Goal: Task Accomplishment & Management: Use online tool/utility

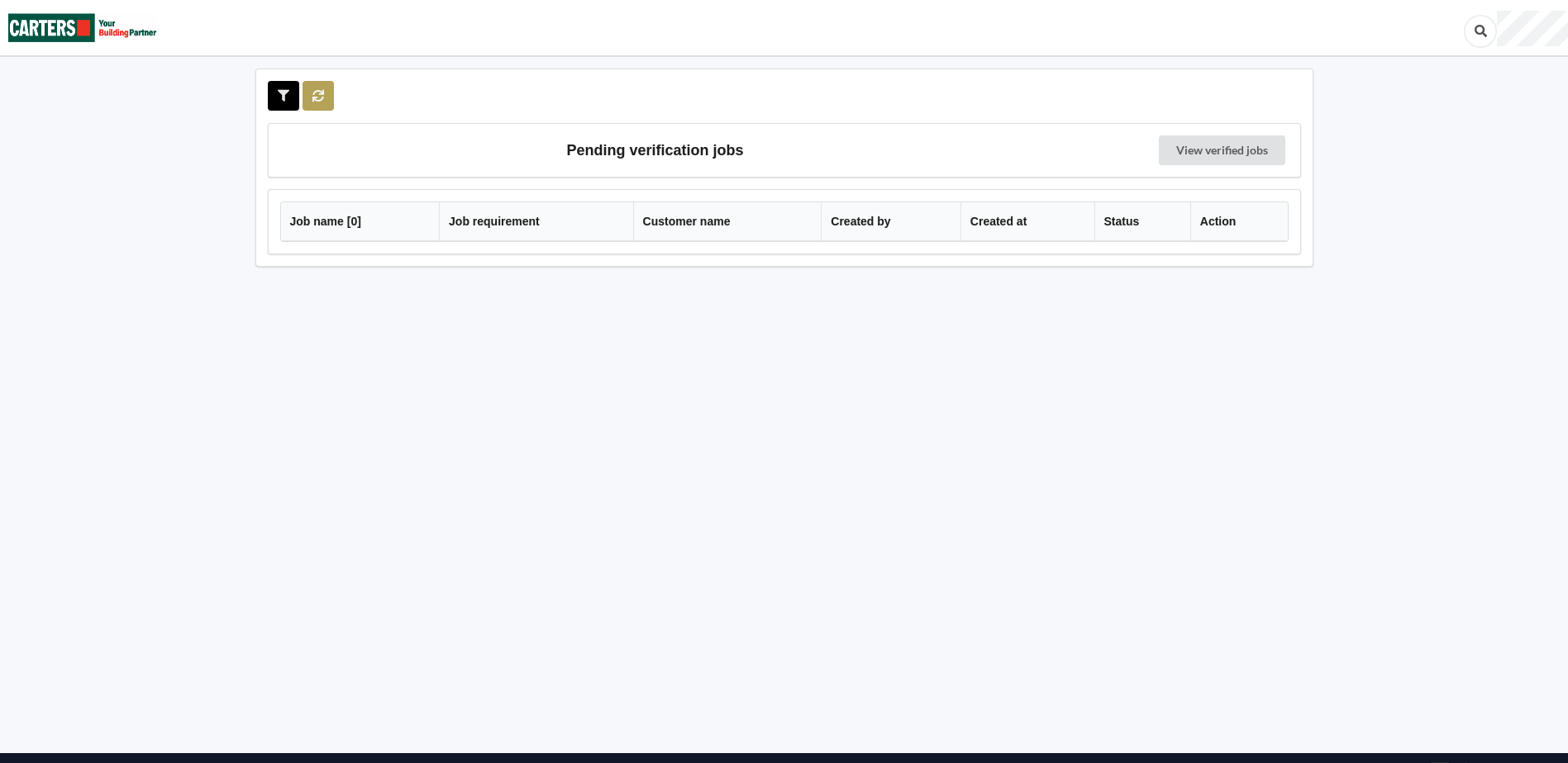
click at [309, 103] on button at bounding box center [318, 95] width 32 height 29
click at [316, 93] on icon at bounding box center [318, 94] width 14 height 10
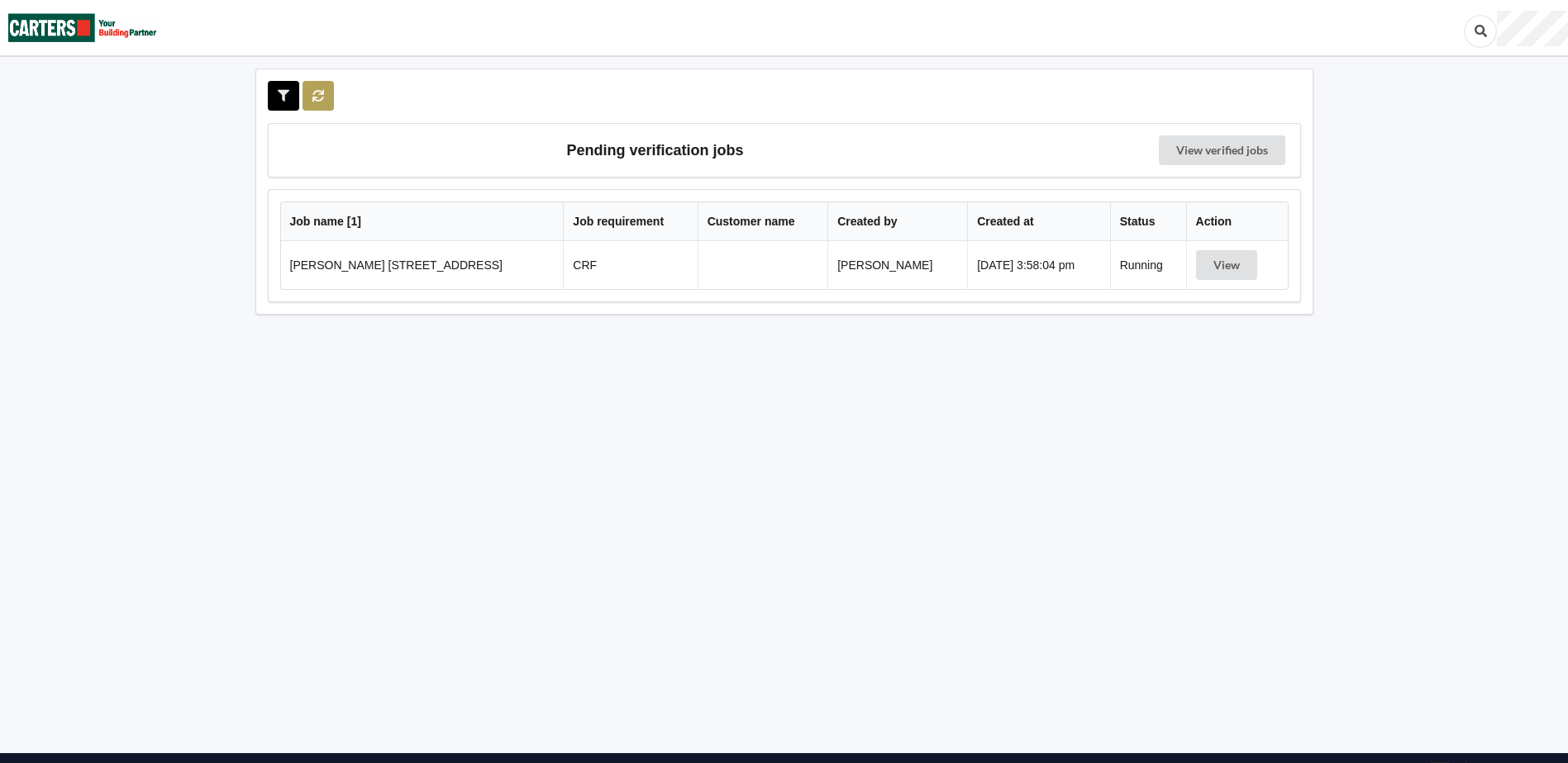
click at [318, 93] on icon at bounding box center [318, 94] width 14 height 10
click at [321, 95] on icon at bounding box center [318, 94] width 14 height 10
click at [318, 100] on icon at bounding box center [318, 94] width 14 height 10
click at [316, 97] on icon at bounding box center [318, 94] width 14 height 10
click at [321, 97] on icon at bounding box center [318, 94] width 14 height 10
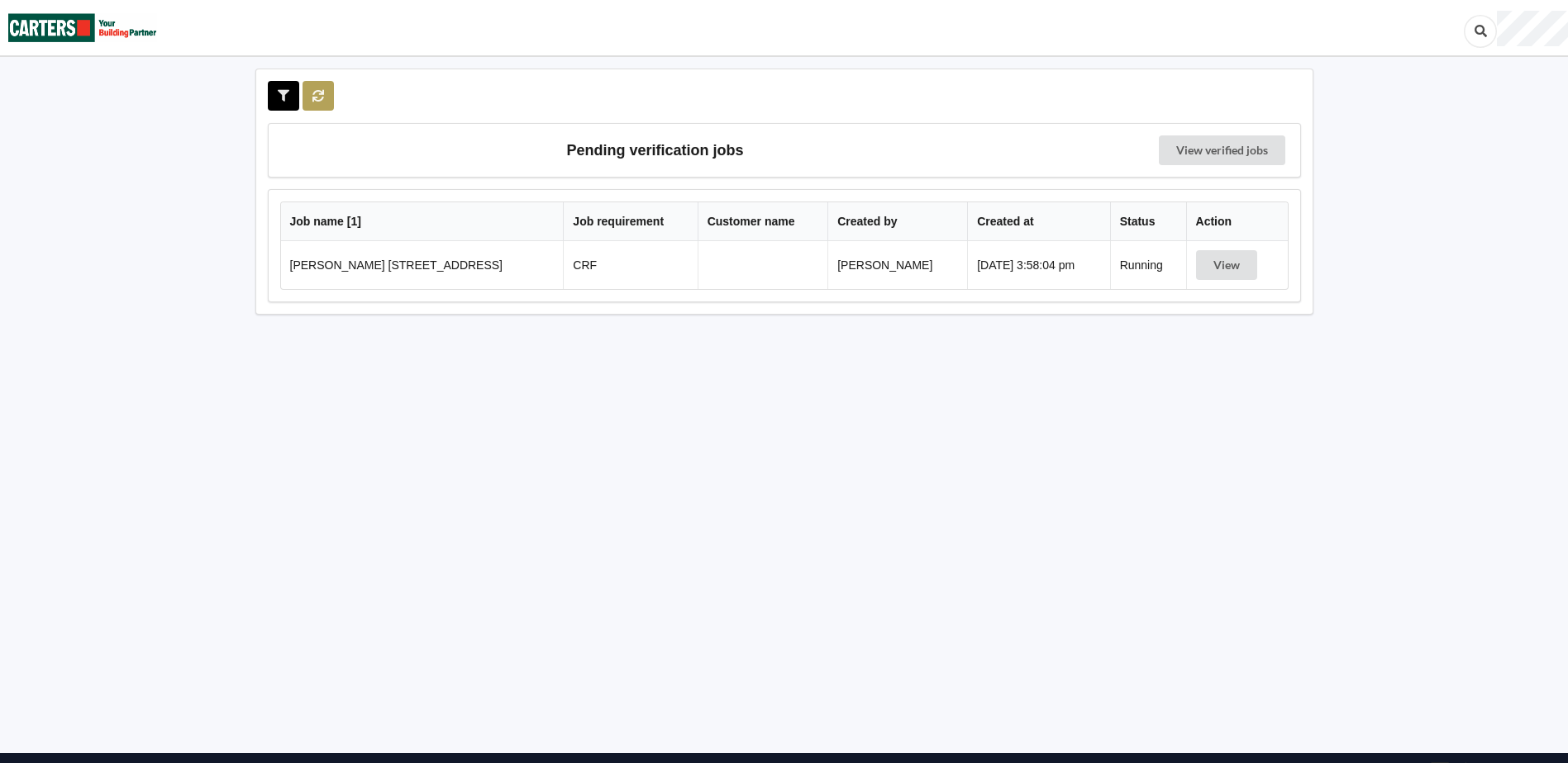
click at [321, 97] on icon at bounding box center [318, 94] width 14 height 10
click at [323, 100] on icon at bounding box center [318, 94] width 14 height 10
click at [321, 103] on button at bounding box center [318, 95] width 32 height 29
drag, startPoint x: 204, startPoint y: 521, endPoint x: 246, endPoint y: 277, distance: 247.6
click at [204, 521] on div "Pending verification jobs View verified jobs Job name [ 1 ] Job requirement Cus…" at bounding box center [784, 409] width 1568 height 819
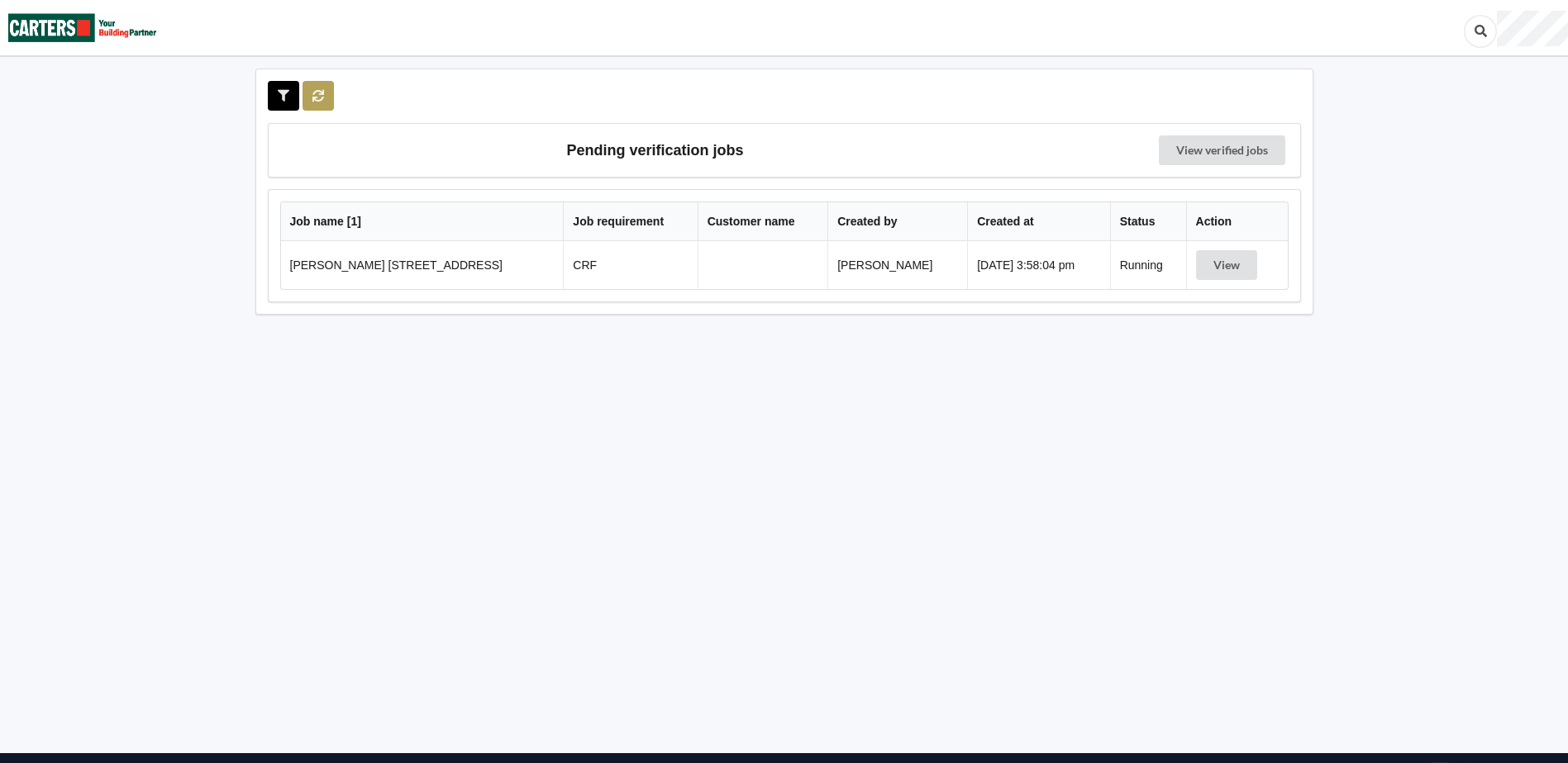
click at [318, 102] on button at bounding box center [318, 95] width 32 height 29
click at [328, 97] on button at bounding box center [318, 95] width 32 height 29
click at [73, 506] on div "Pending verification jobs View verified jobs Job name [ 1 ] Job requirement Cus…" at bounding box center [784, 409] width 1568 height 819
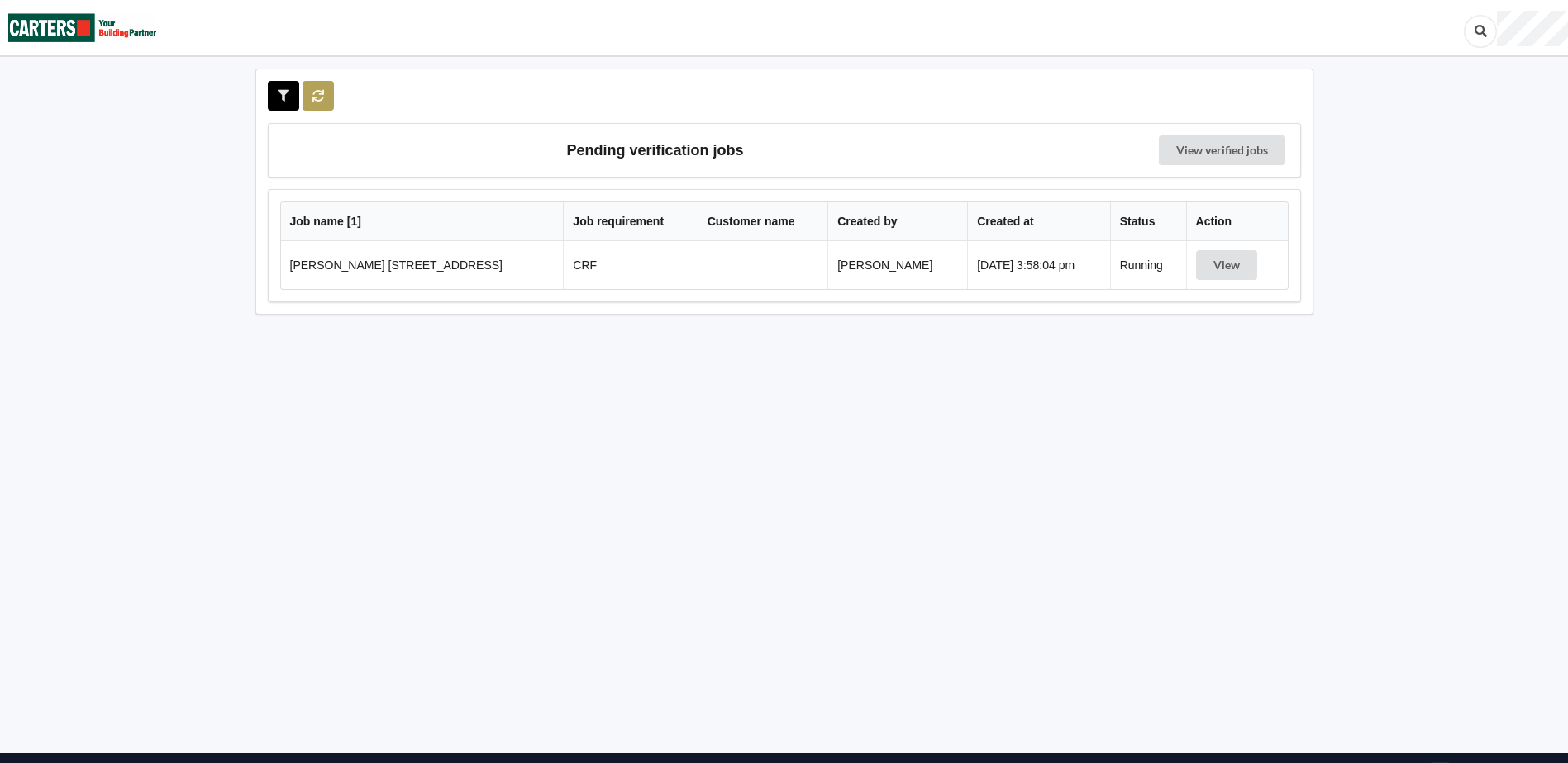
click at [318, 103] on button at bounding box center [318, 95] width 32 height 29
click at [331, 87] on button at bounding box center [318, 95] width 32 height 29
click at [323, 97] on icon at bounding box center [318, 94] width 14 height 10
click at [323, 105] on button at bounding box center [318, 95] width 32 height 29
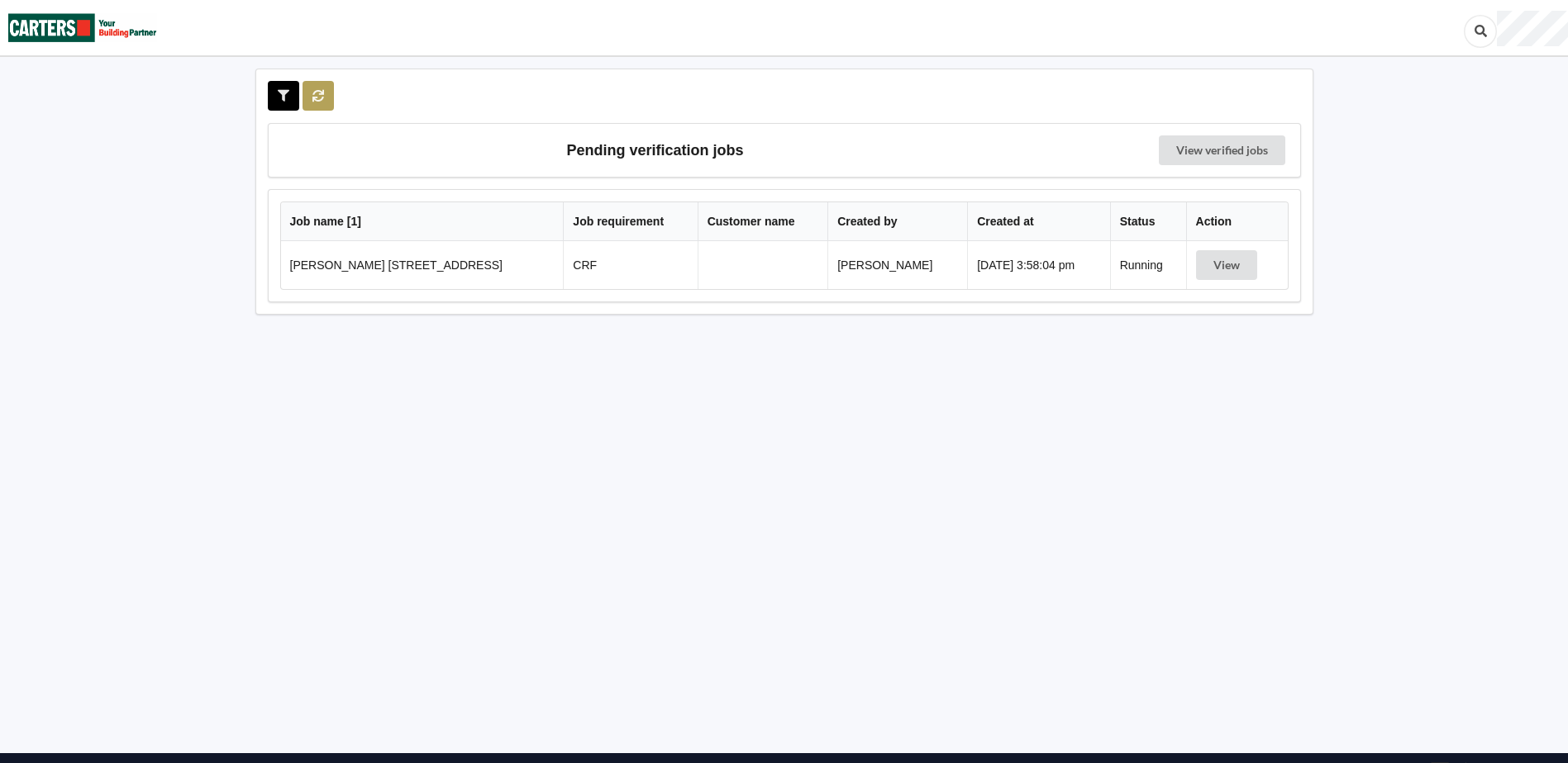
click at [323, 105] on button at bounding box center [318, 95] width 32 height 29
click at [323, 100] on button at bounding box center [318, 95] width 32 height 29
click at [316, 97] on icon at bounding box center [318, 94] width 14 height 10
click at [1245, 261] on button "View" at bounding box center [1233, 265] width 62 height 29
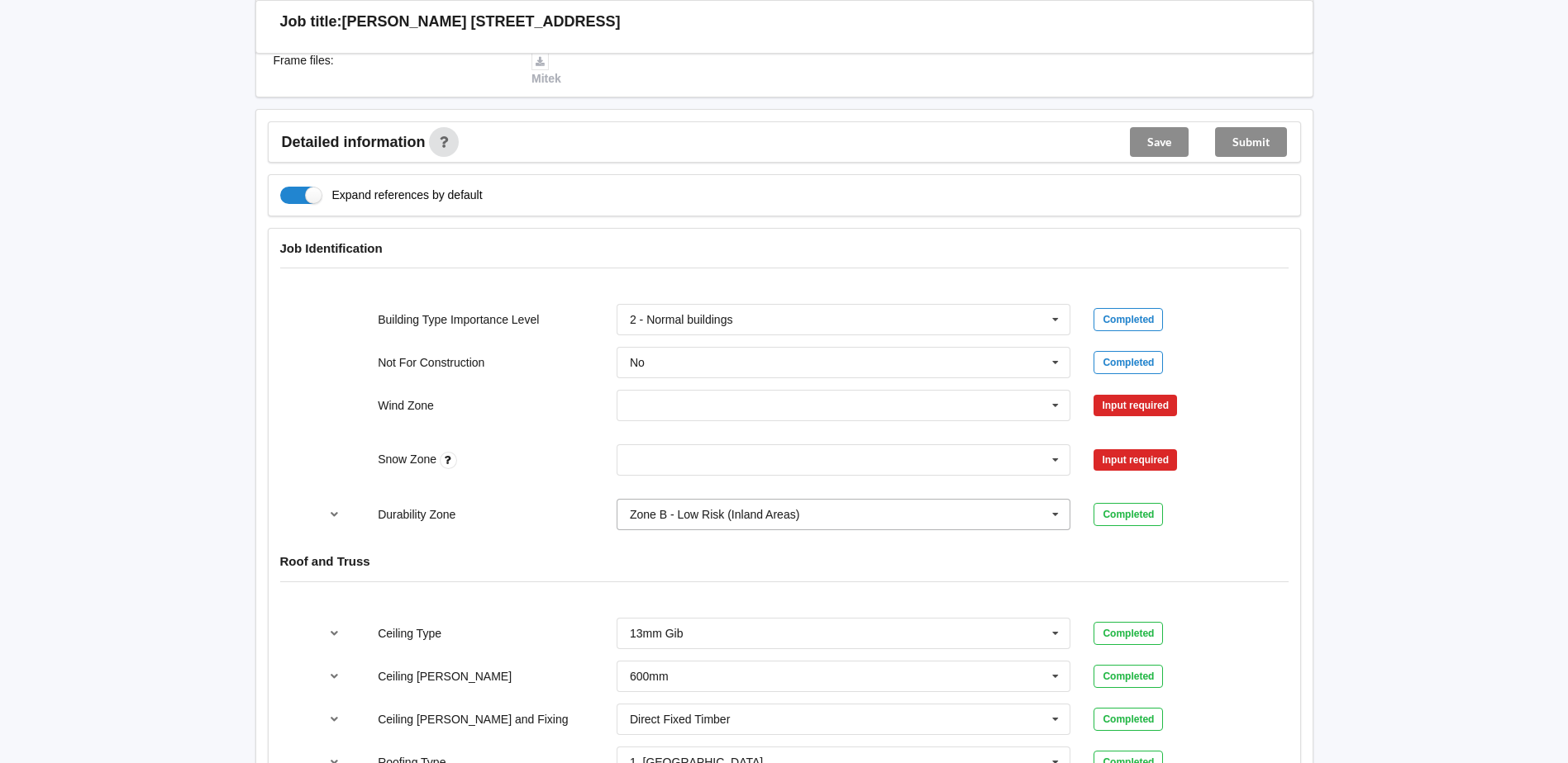
scroll to position [660, 0]
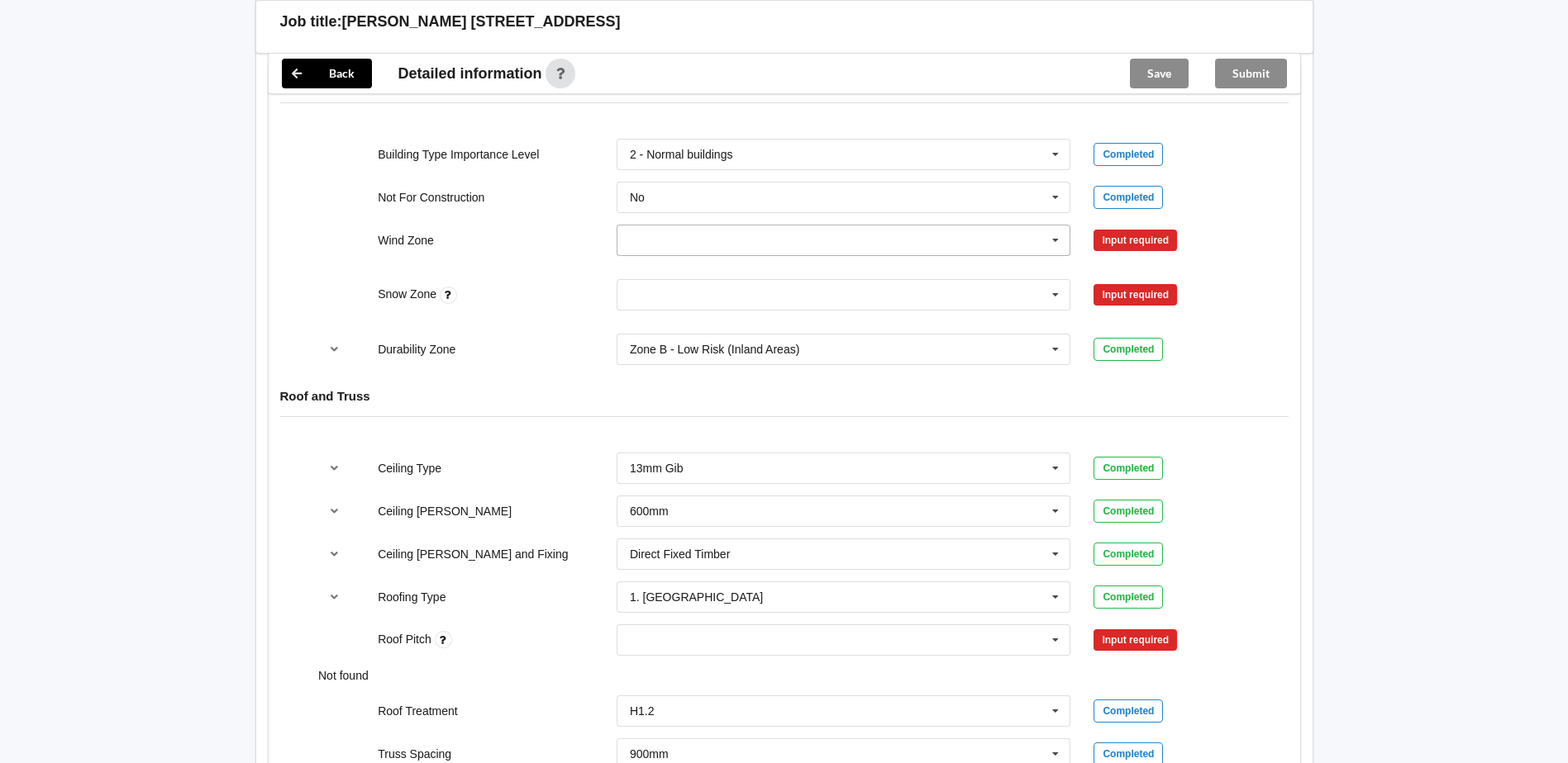
click at [692, 234] on input "text" at bounding box center [845, 240] width 453 height 29
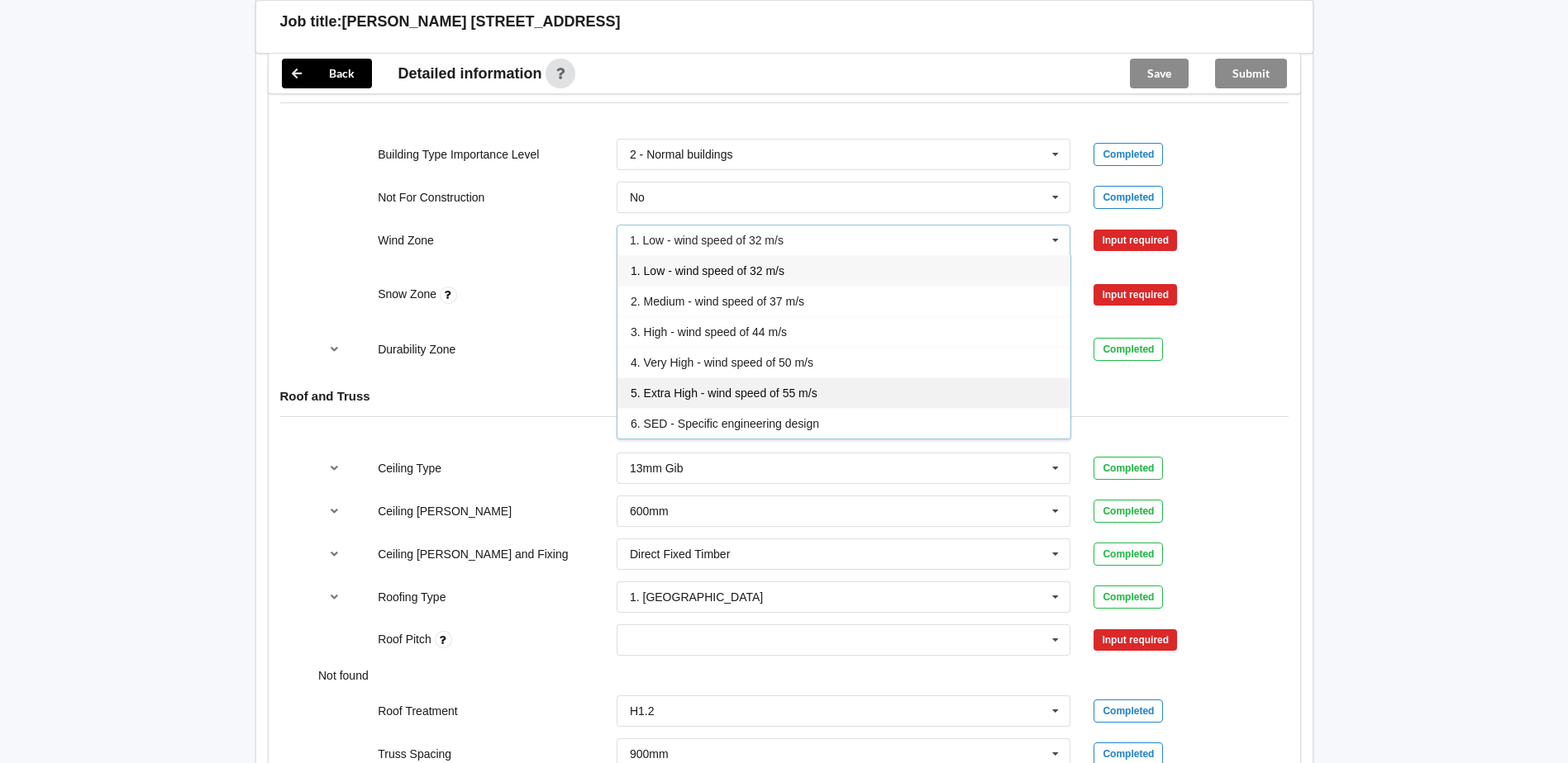
click at [688, 385] on div "5. Extra High - wind speed of 55 m/s" at bounding box center [844, 392] width 453 height 30
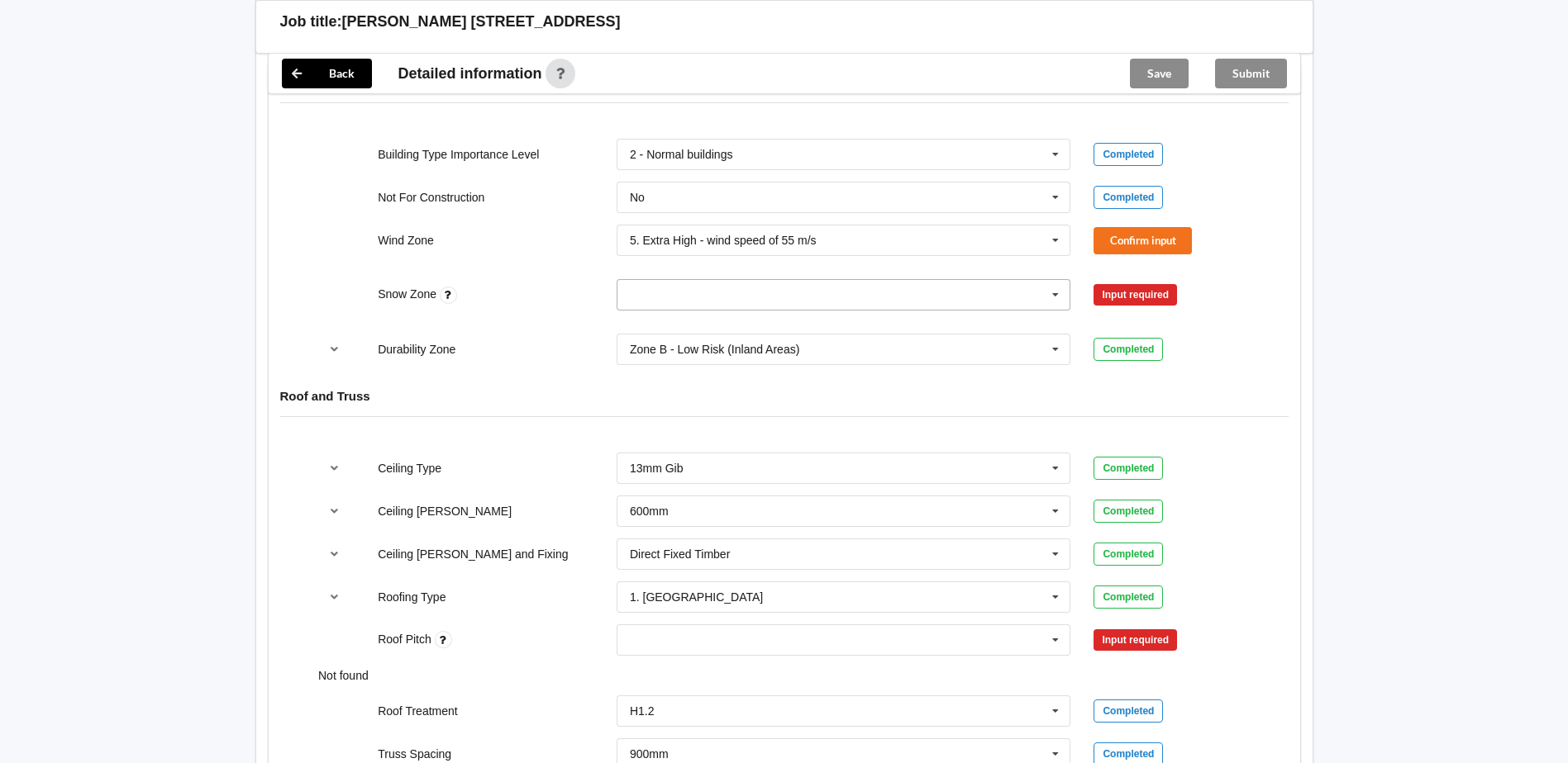
click at [722, 300] on input "text" at bounding box center [845, 294] width 453 height 29
click at [688, 445] on div "N4" at bounding box center [844, 447] width 453 height 30
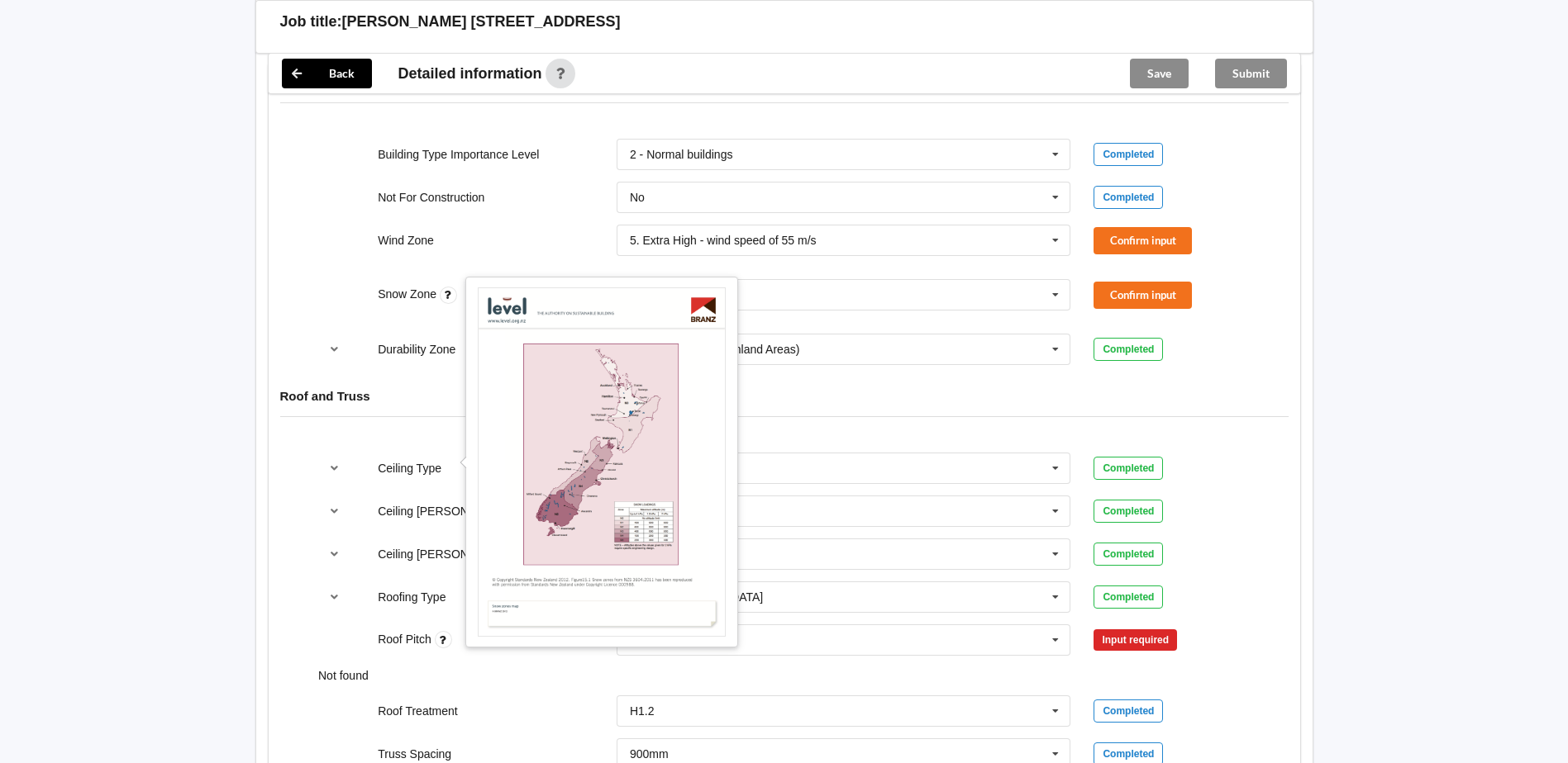
click at [447, 296] on icon at bounding box center [448, 295] width 17 height 17
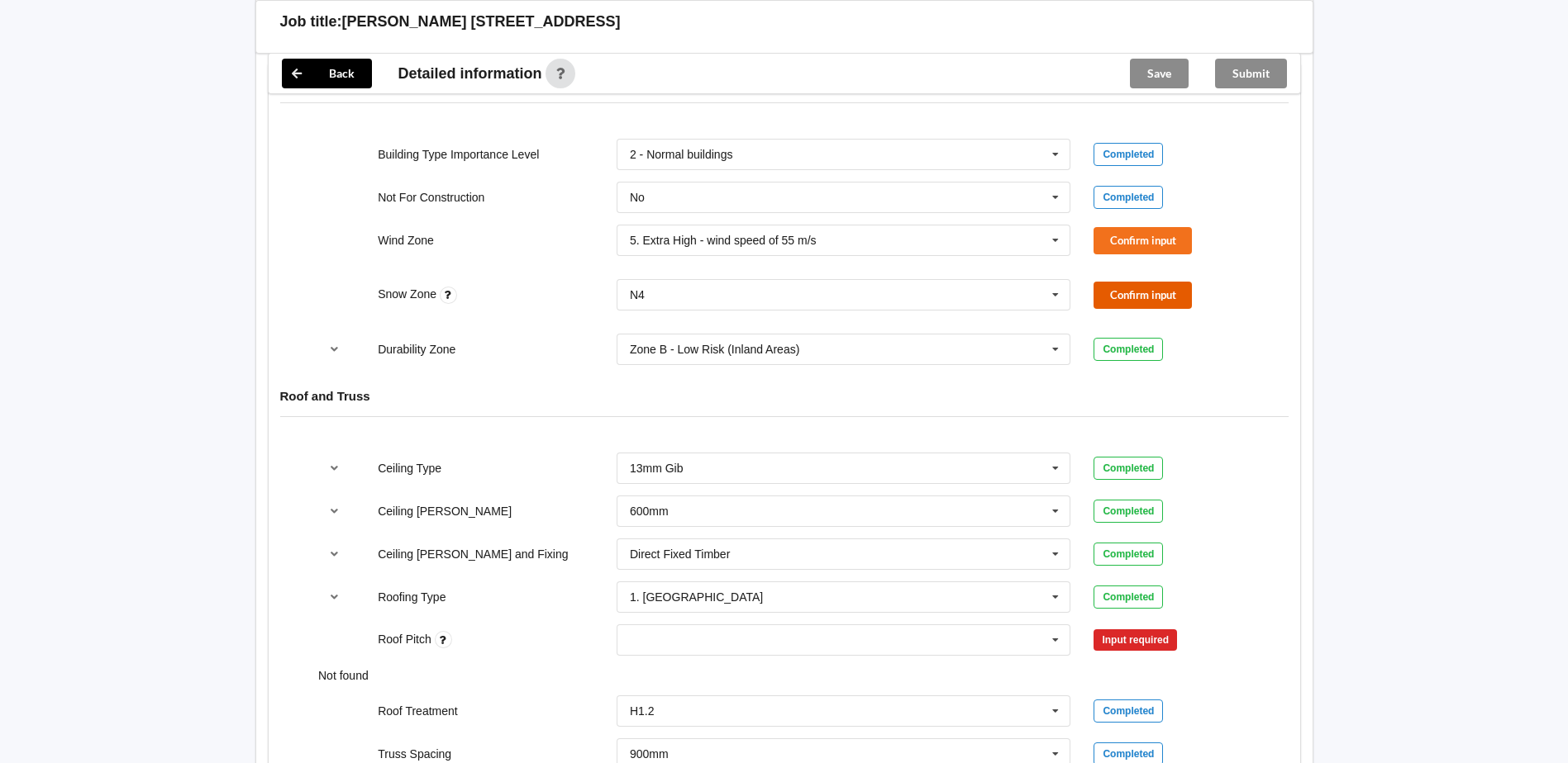
click at [1149, 288] on button "Confirm input" at bounding box center [1143, 295] width 98 height 28
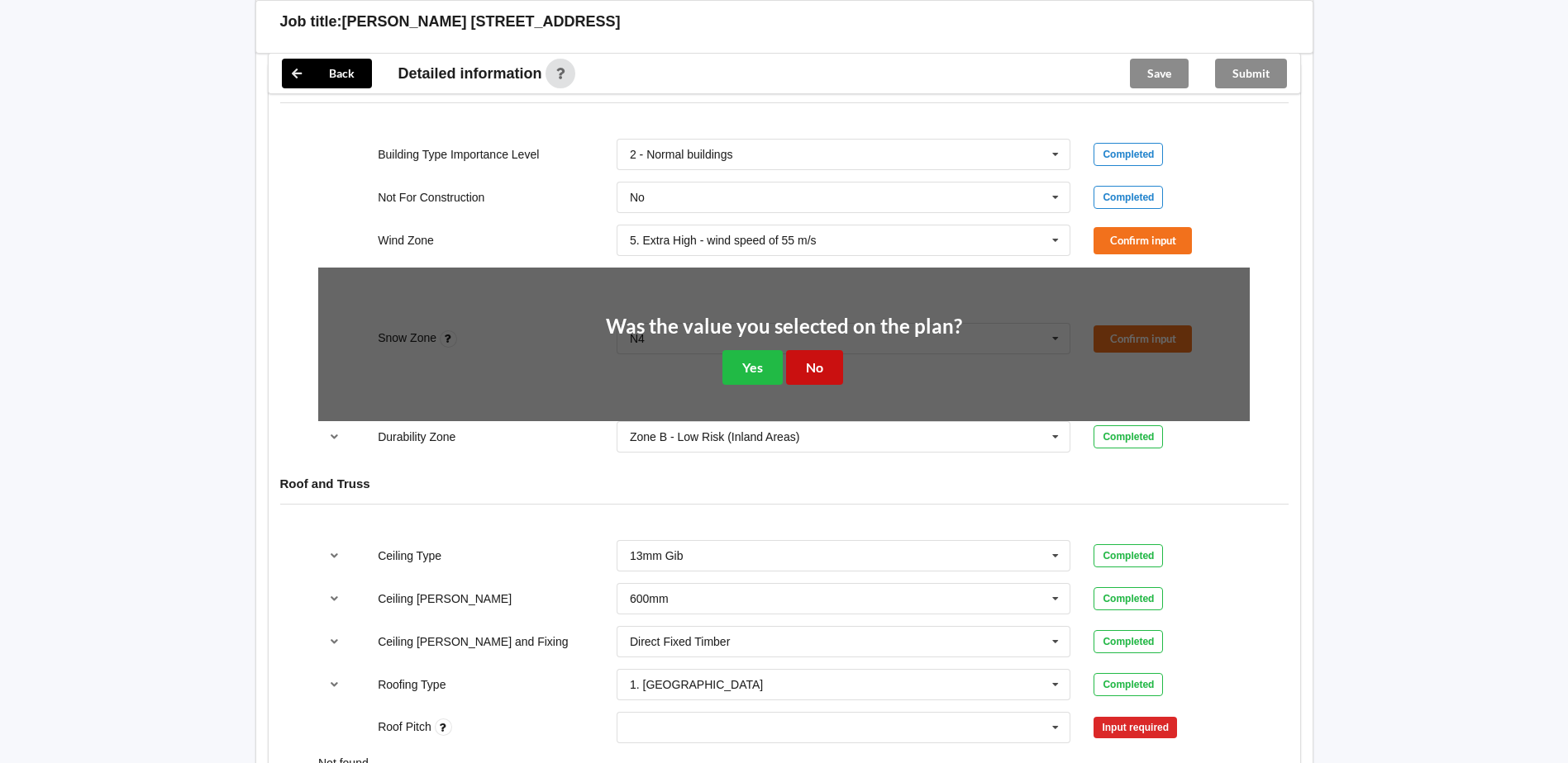
click at [805, 363] on button "No" at bounding box center [814, 367] width 57 height 34
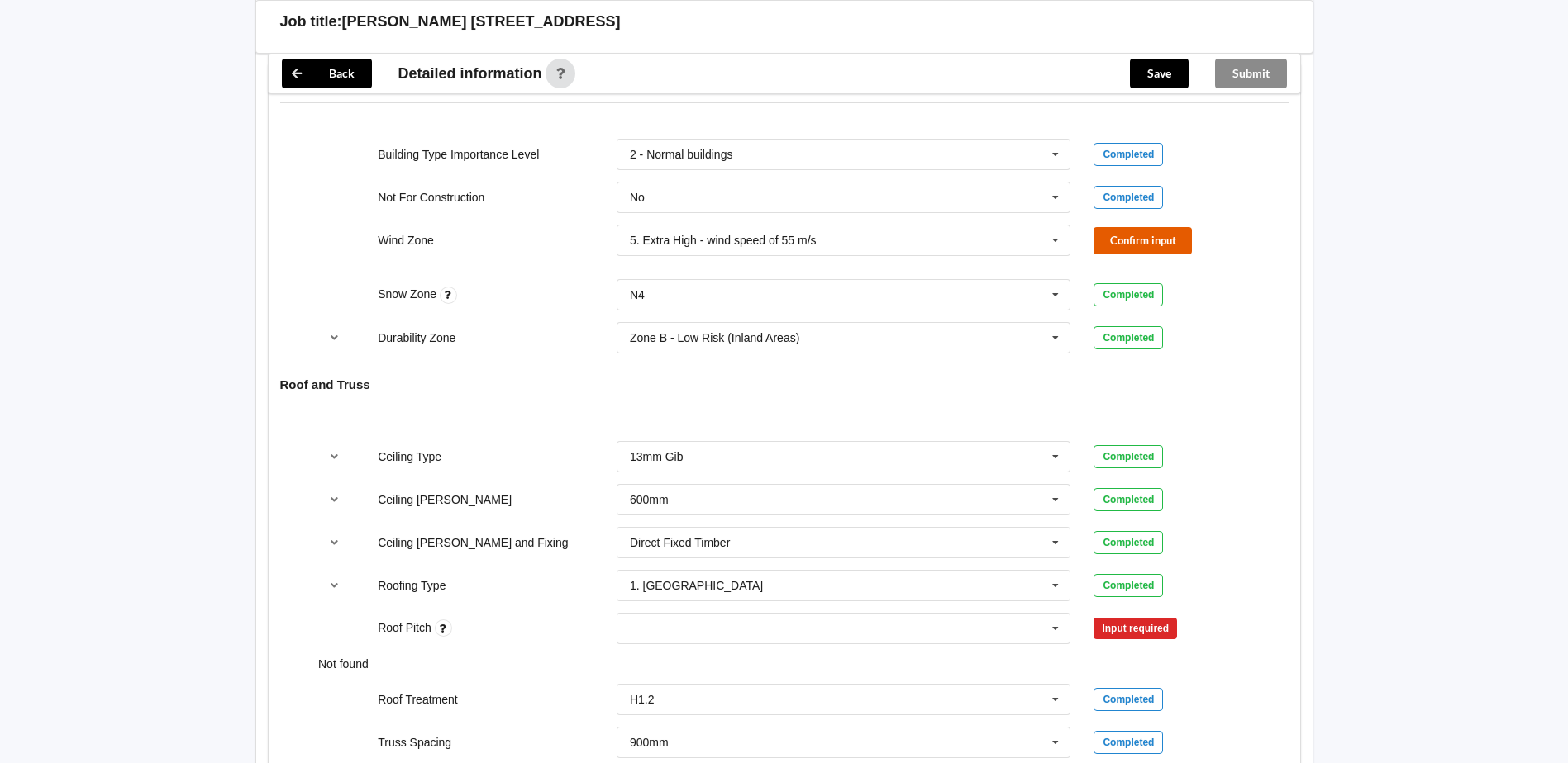
click at [1161, 236] on button "Confirm input" at bounding box center [1143, 241] width 98 height 28
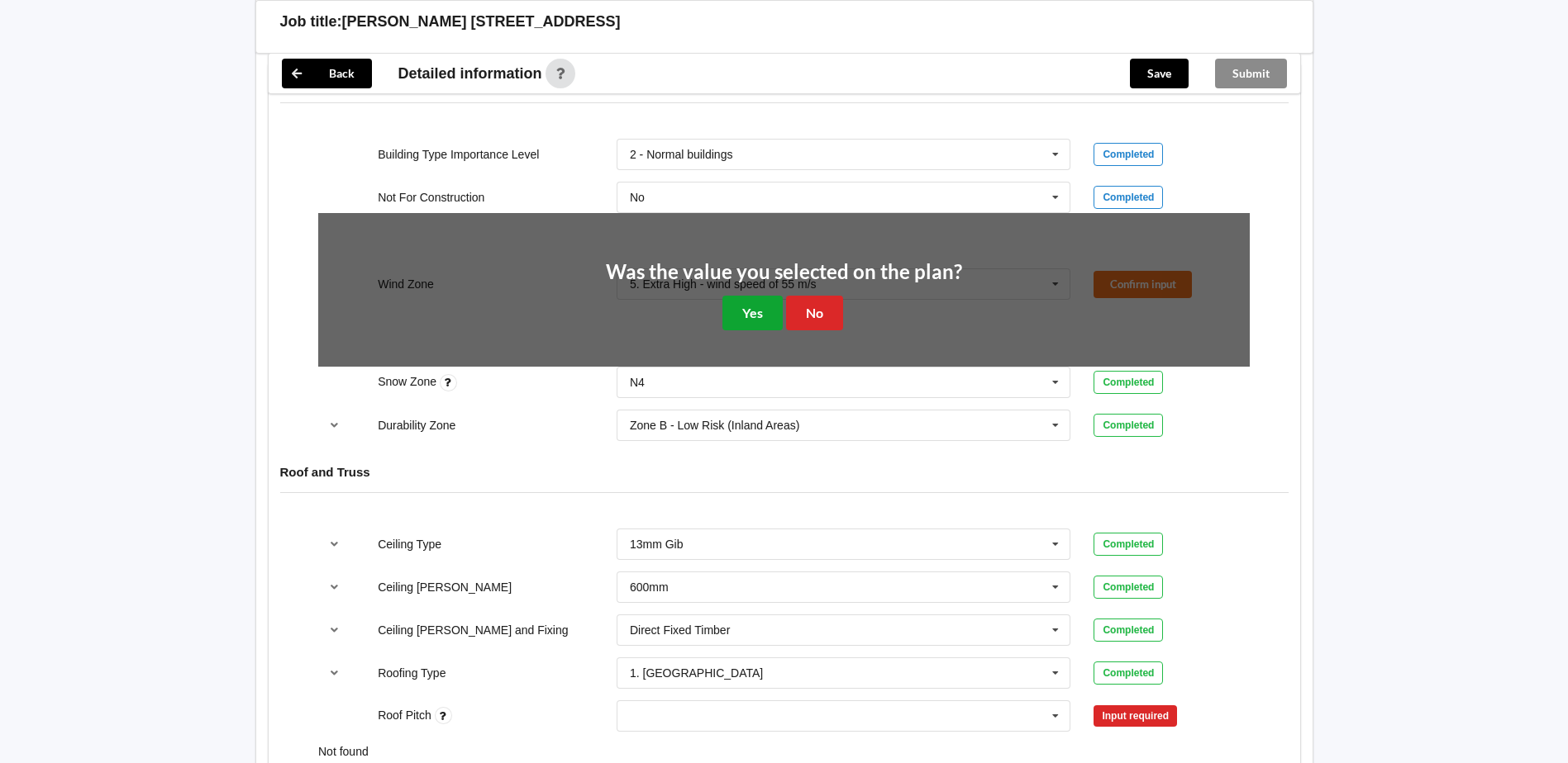
click at [739, 306] on button "Yes" at bounding box center [753, 313] width 61 height 34
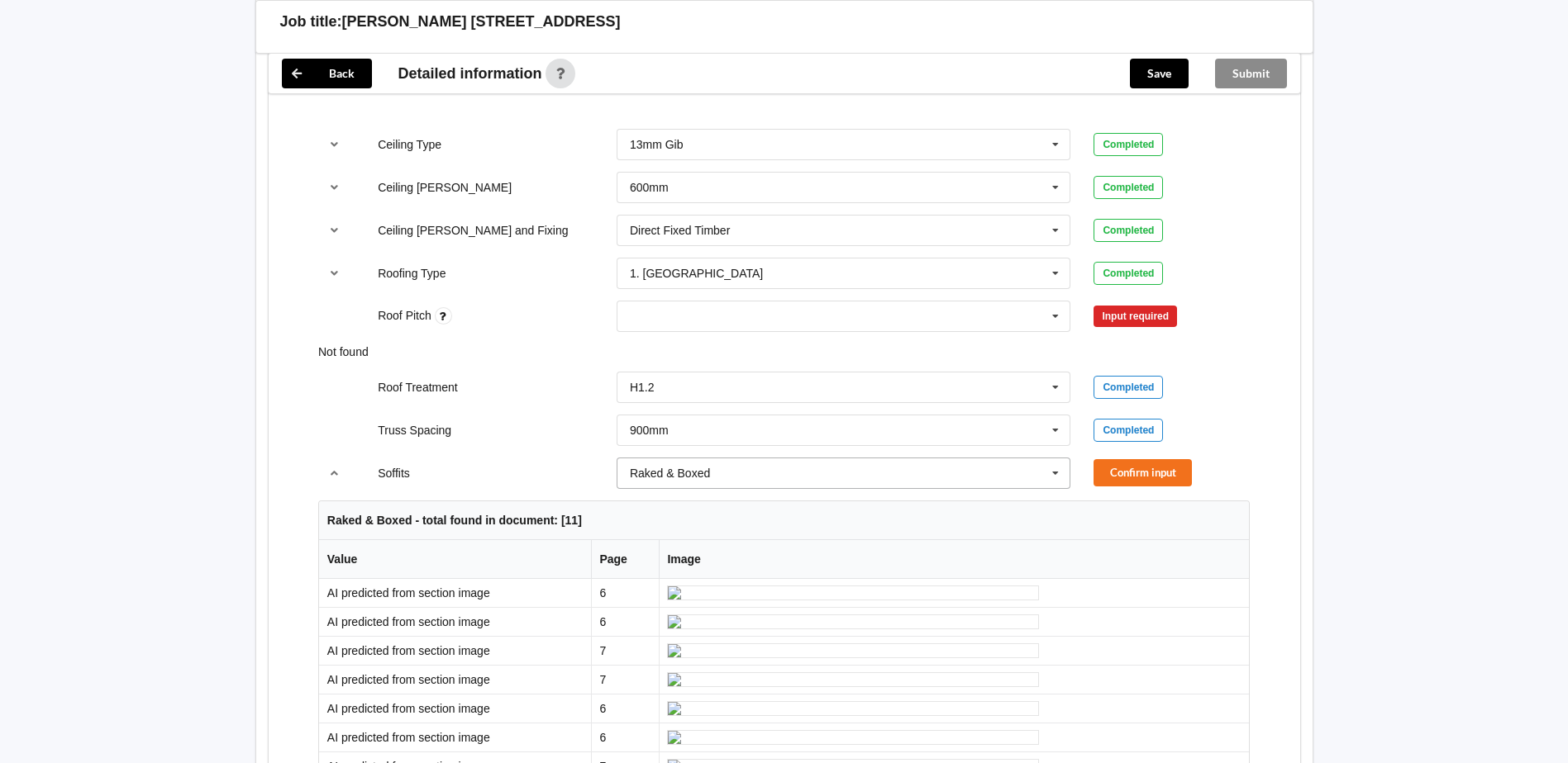
scroll to position [991, 0]
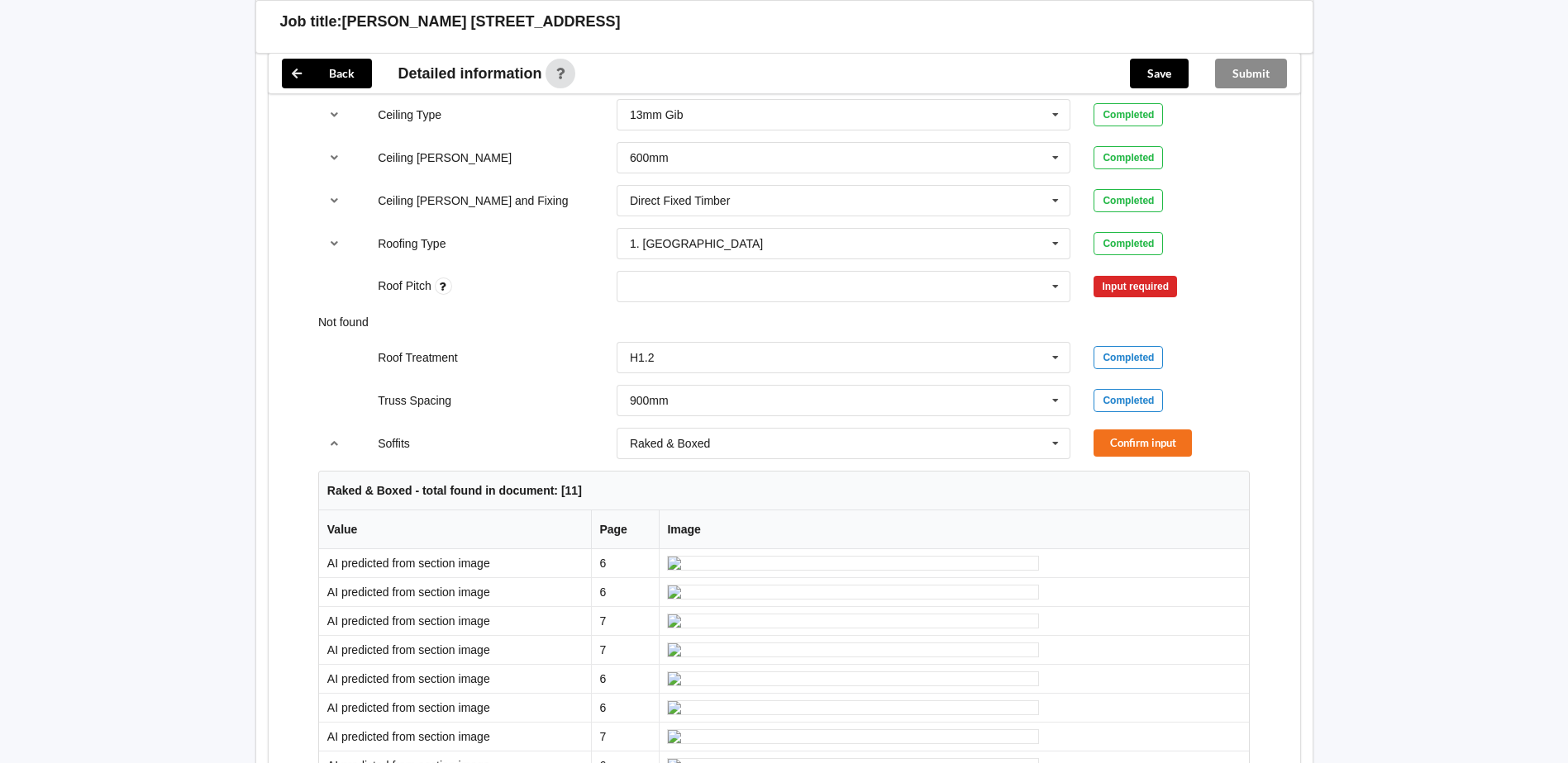
drag, startPoint x: 1372, startPoint y: 384, endPoint x: 1340, endPoint y: 384, distance: 32.0
click at [1372, 384] on div "Back Delete Job title: [PERSON_NAME] [STREET_ADDRESS] Customer name : Specific …" at bounding box center [784, 475] width 1568 height 2933
click at [1134, 444] on button "Confirm input" at bounding box center [1143, 443] width 98 height 28
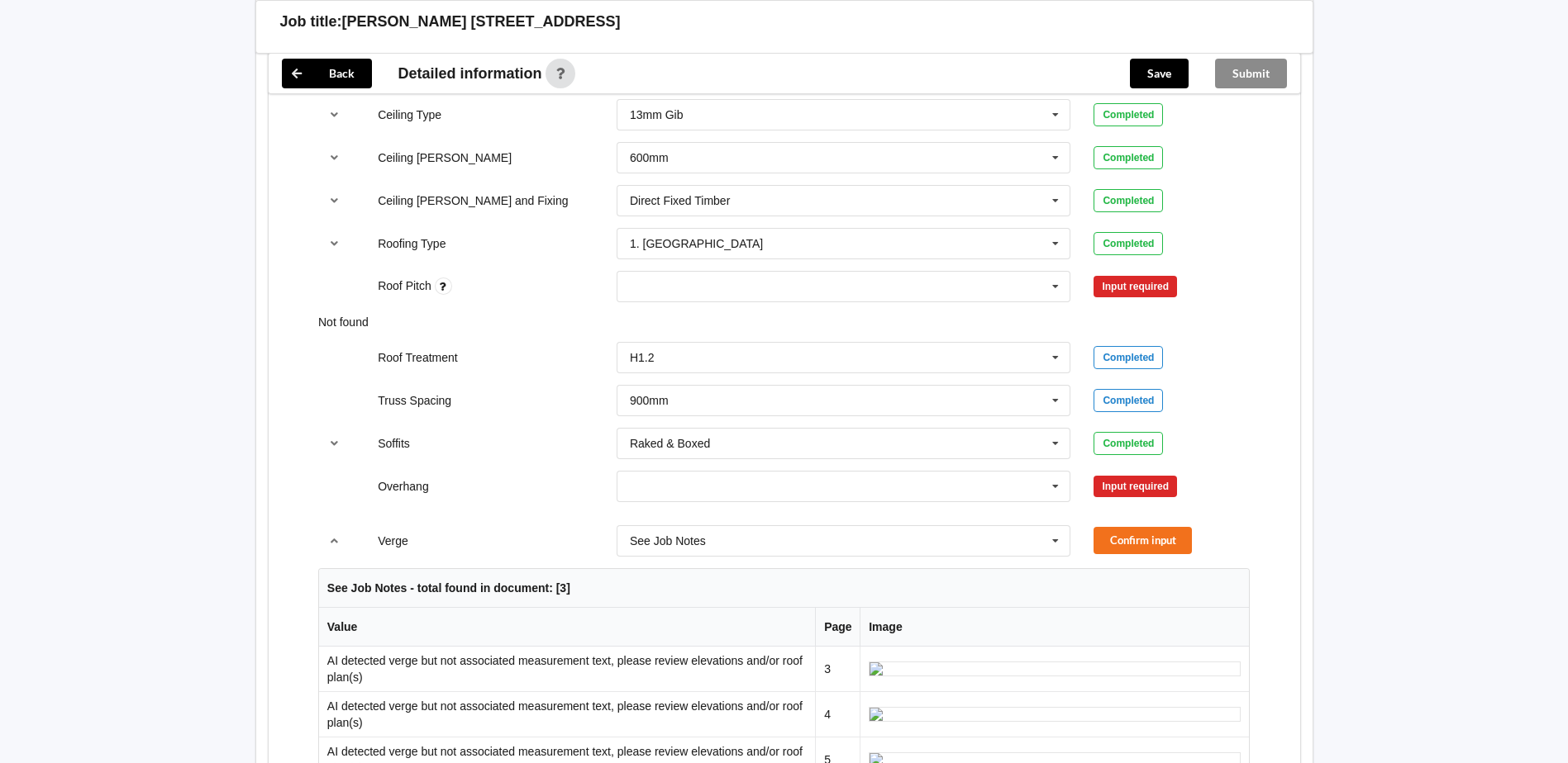
click at [879, 505] on div "300mm 450mm 600mm 750mm Multiple Values – See As Per Plan None See Job Notes" at bounding box center [844, 486] width 478 height 54
click at [871, 496] on input "text" at bounding box center [845, 486] width 453 height 29
click at [738, 639] on span "Multiple Values – See As Per Plan" at bounding box center [718, 639] width 175 height 13
click at [1132, 490] on button "Confirm input" at bounding box center [1143, 486] width 98 height 28
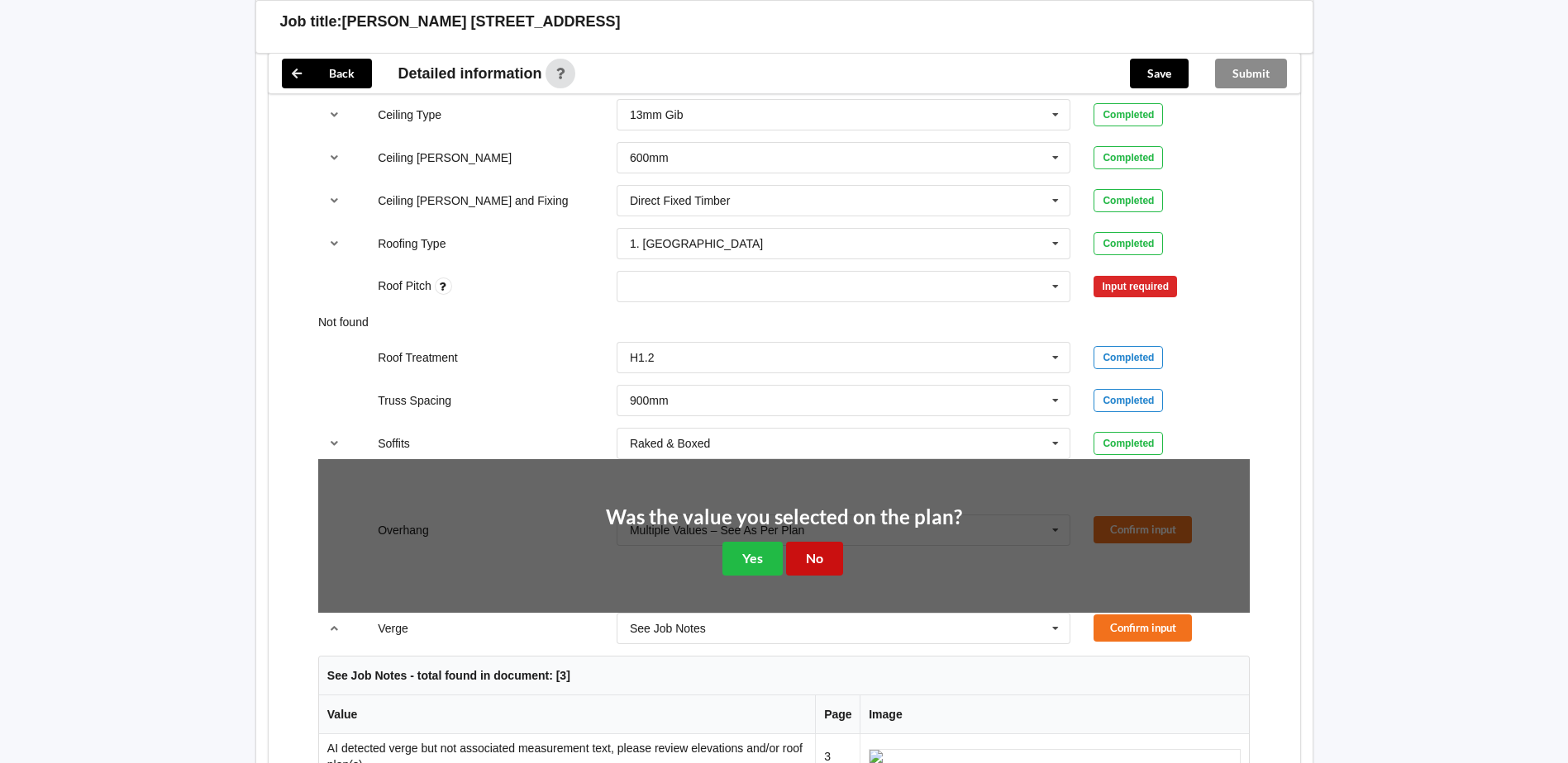
click at [806, 568] on button "No" at bounding box center [814, 559] width 57 height 34
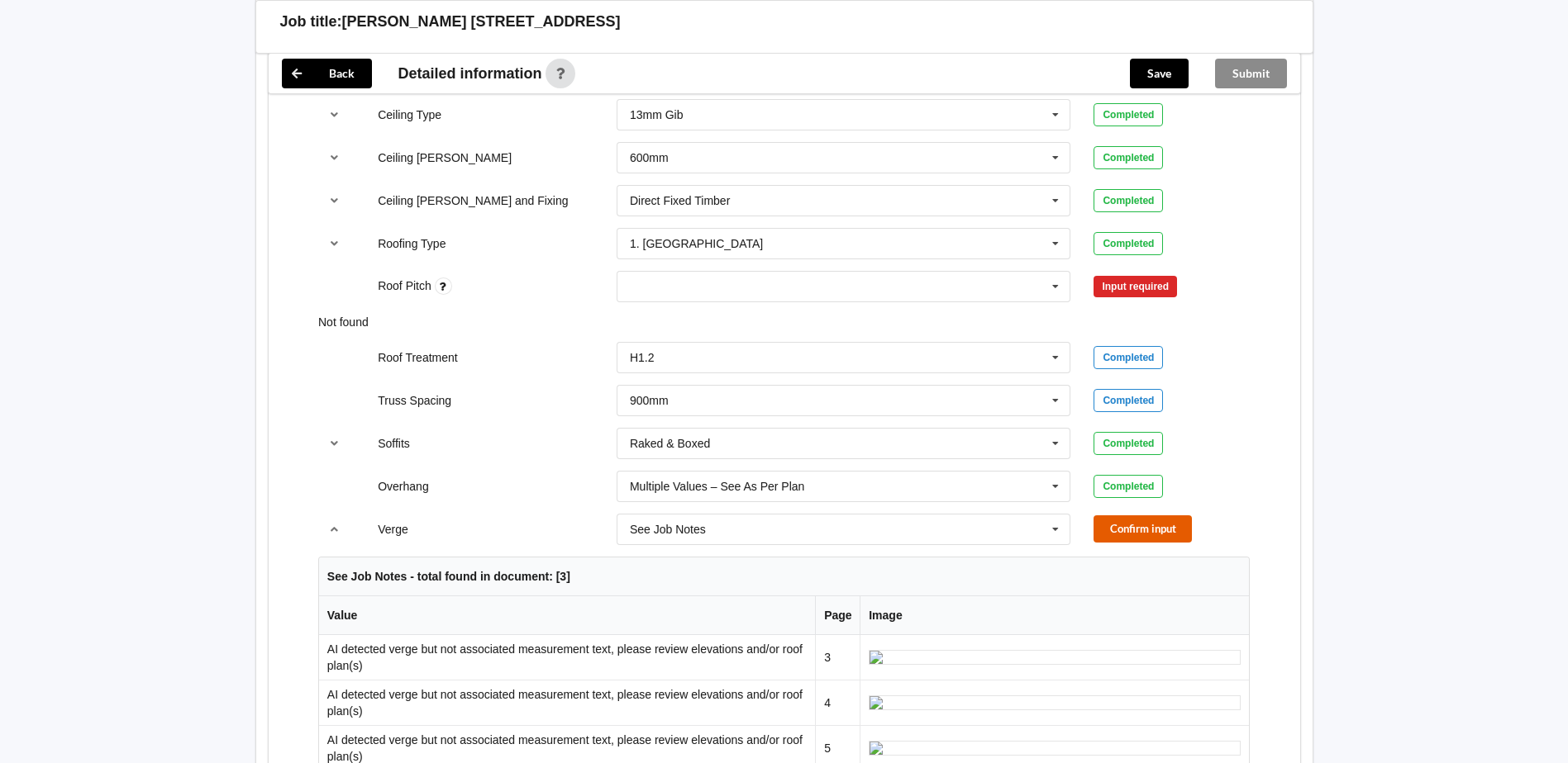
click at [1134, 518] on button "Confirm input" at bounding box center [1143, 529] width 98 height 28
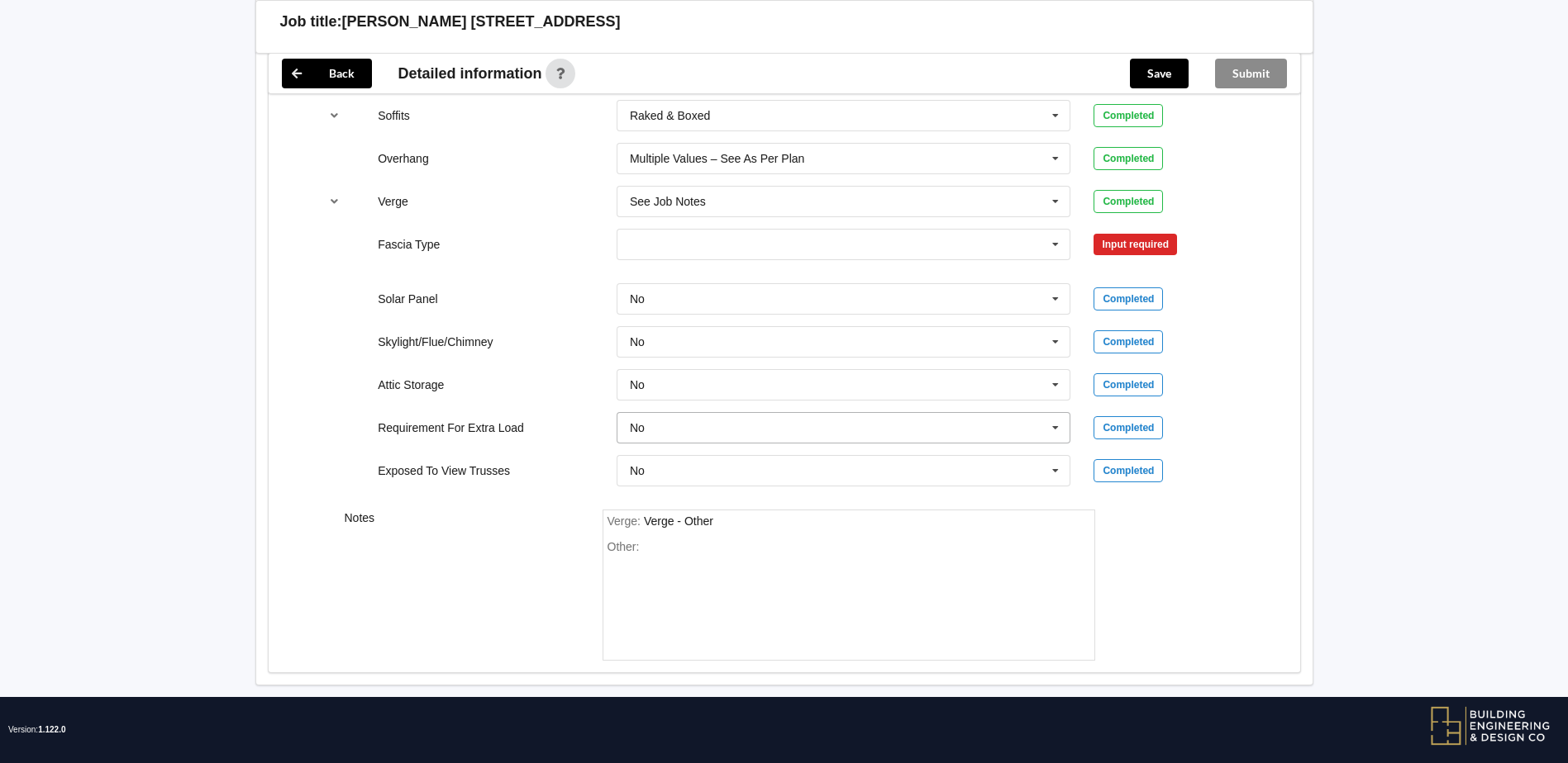
scroll to position [1322, 0]
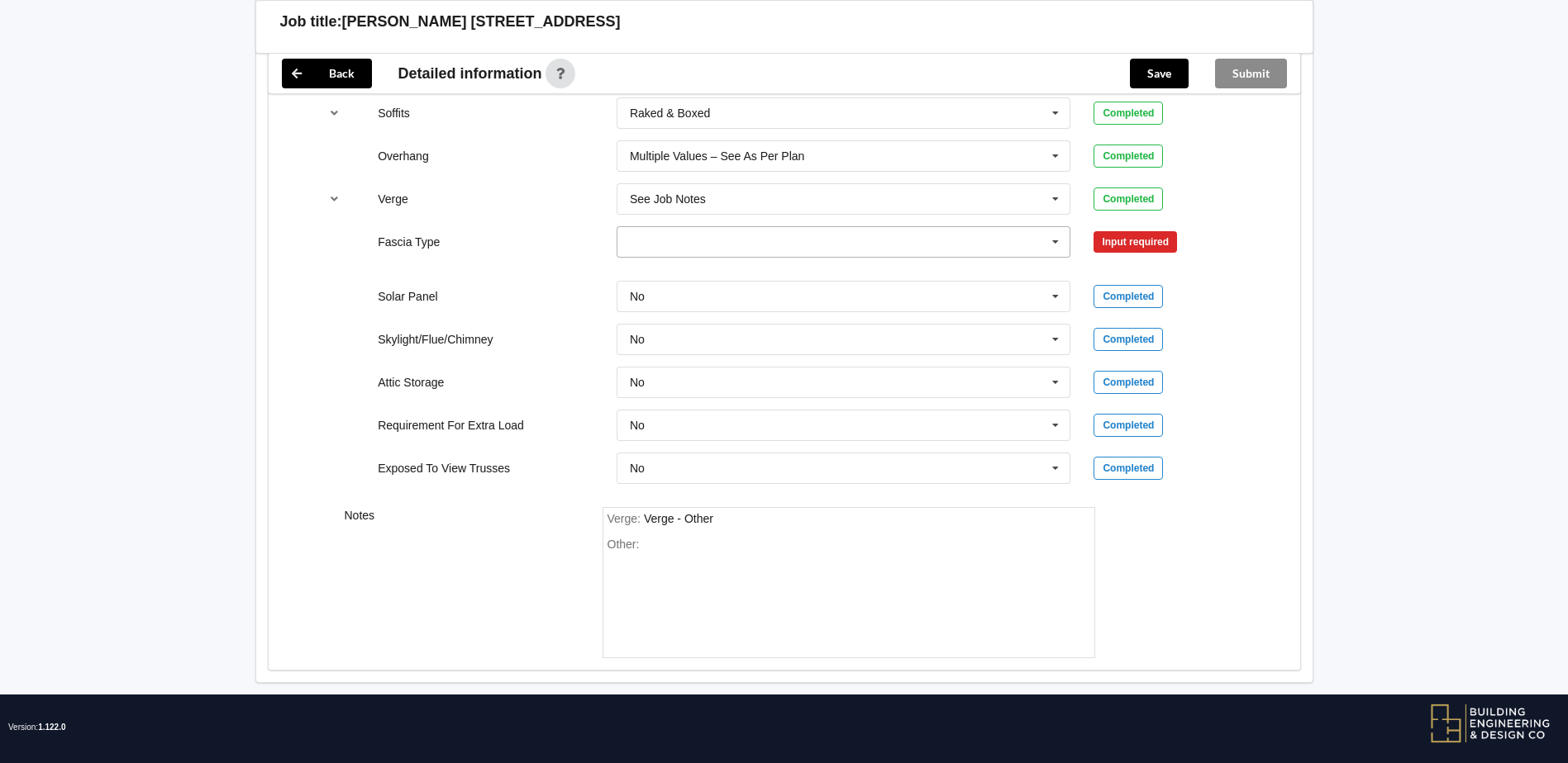
click at [762, 248] on input "text" at bounding box center [845, 242] width 453 height 29
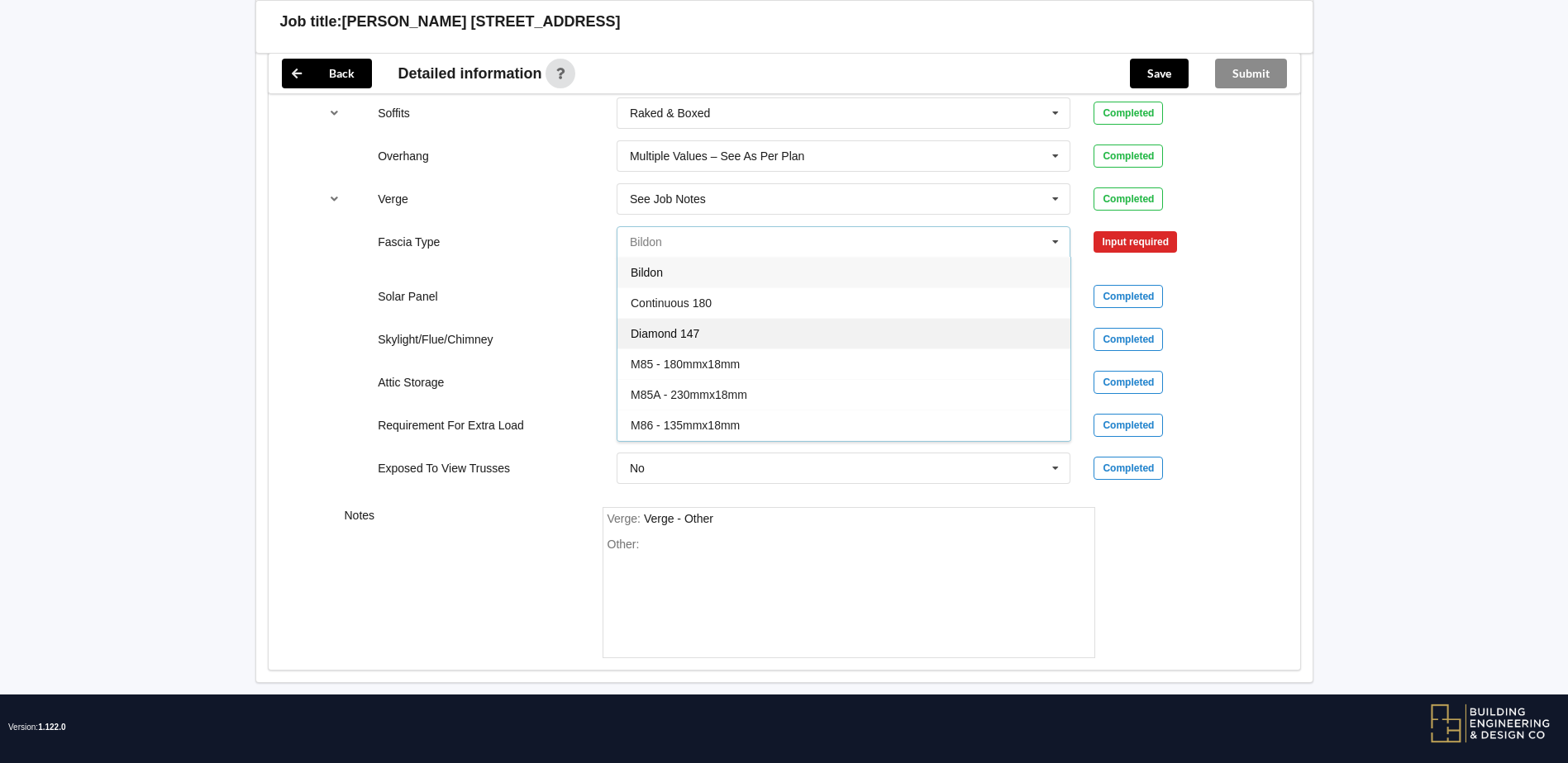
scroll to position [496, 0]
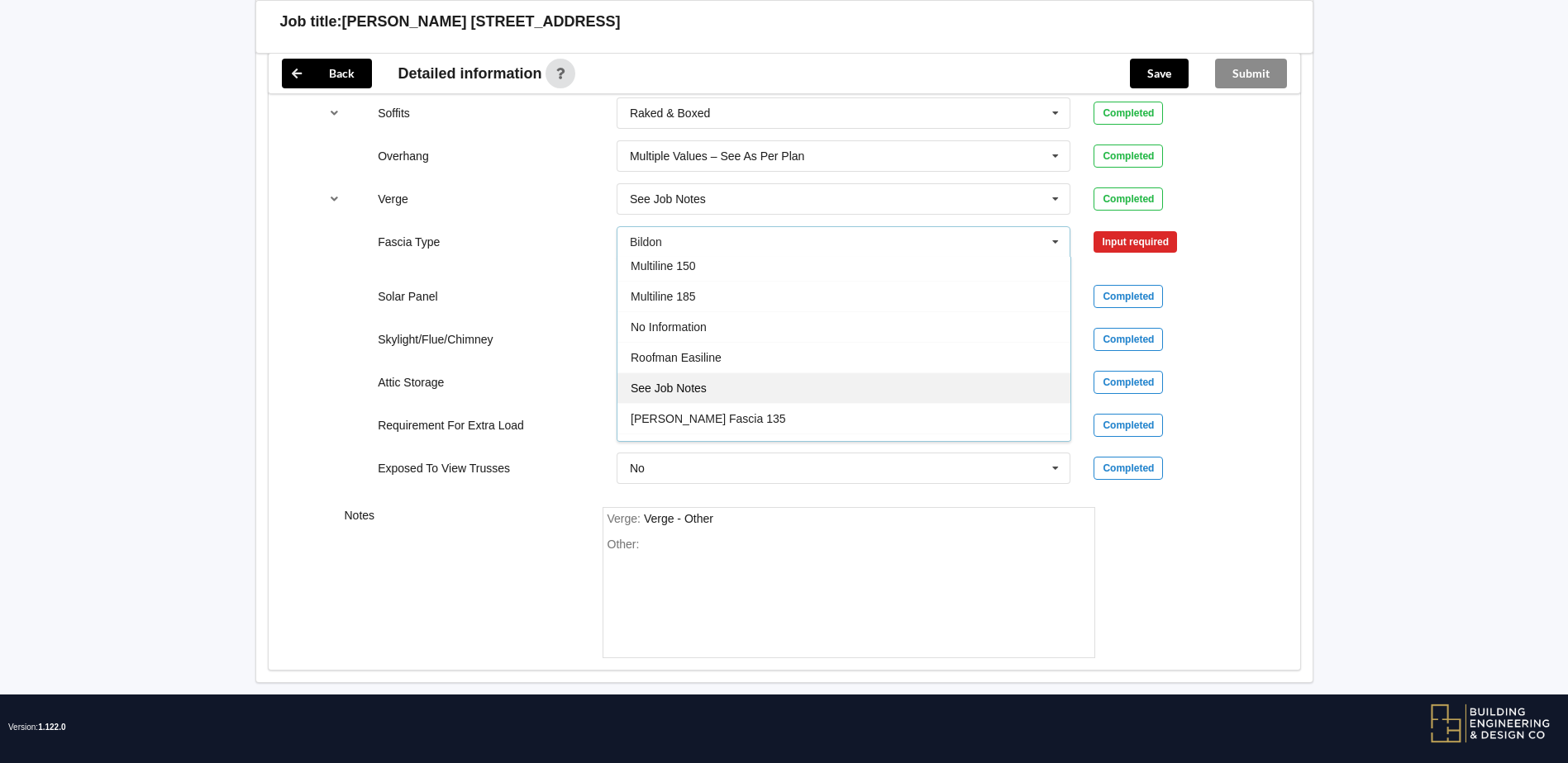
click at [675, 394] on span "See Job Notes" at bounding box center [668, 388] width 76 height 13
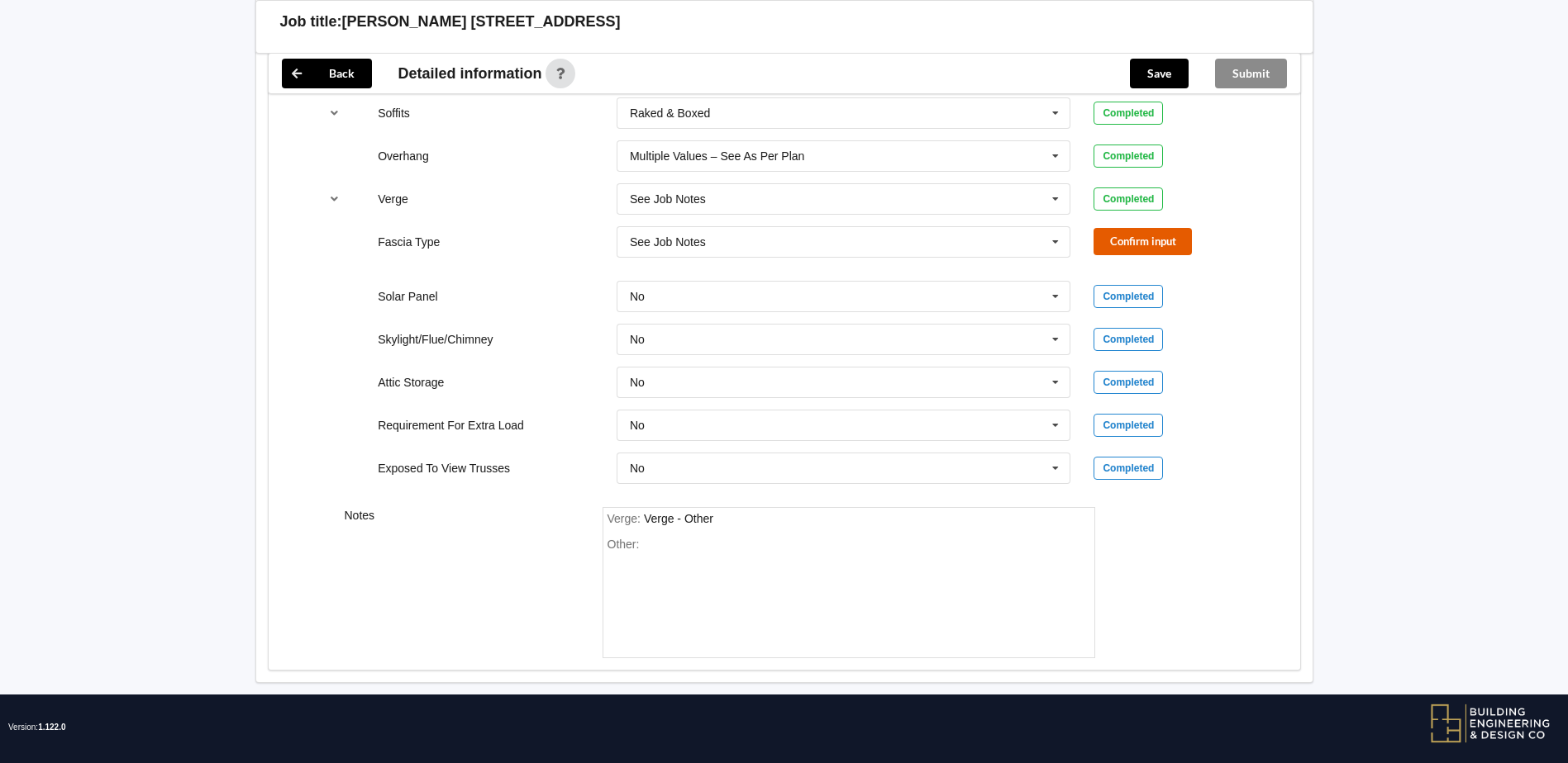
click at [1146, 241] on button "Confirm input" at bounding box center [1143, 242] width 98 height 28
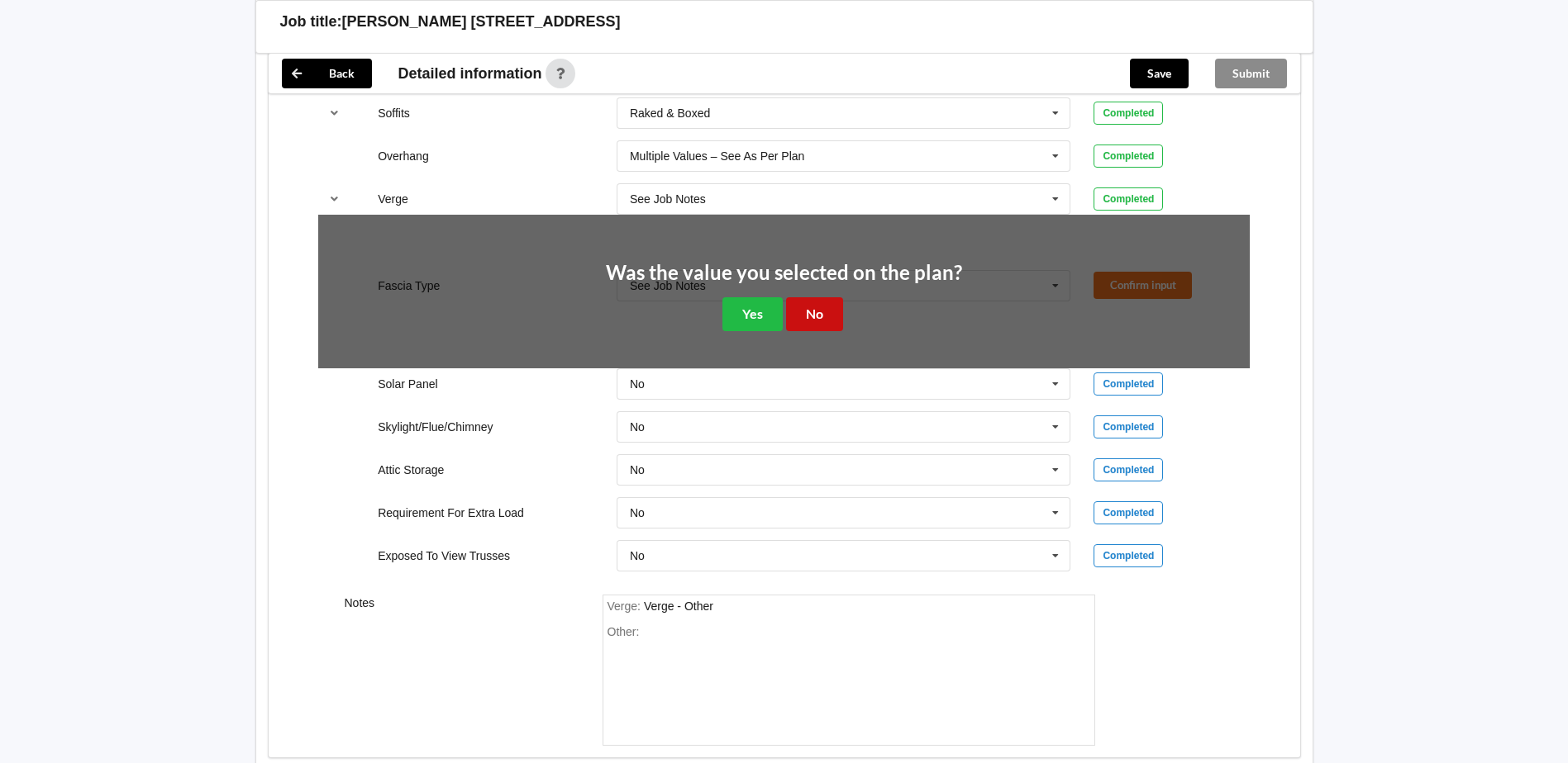
click at [831, 315] on button "No" at bounding box center [814, 315] width 57 height 34
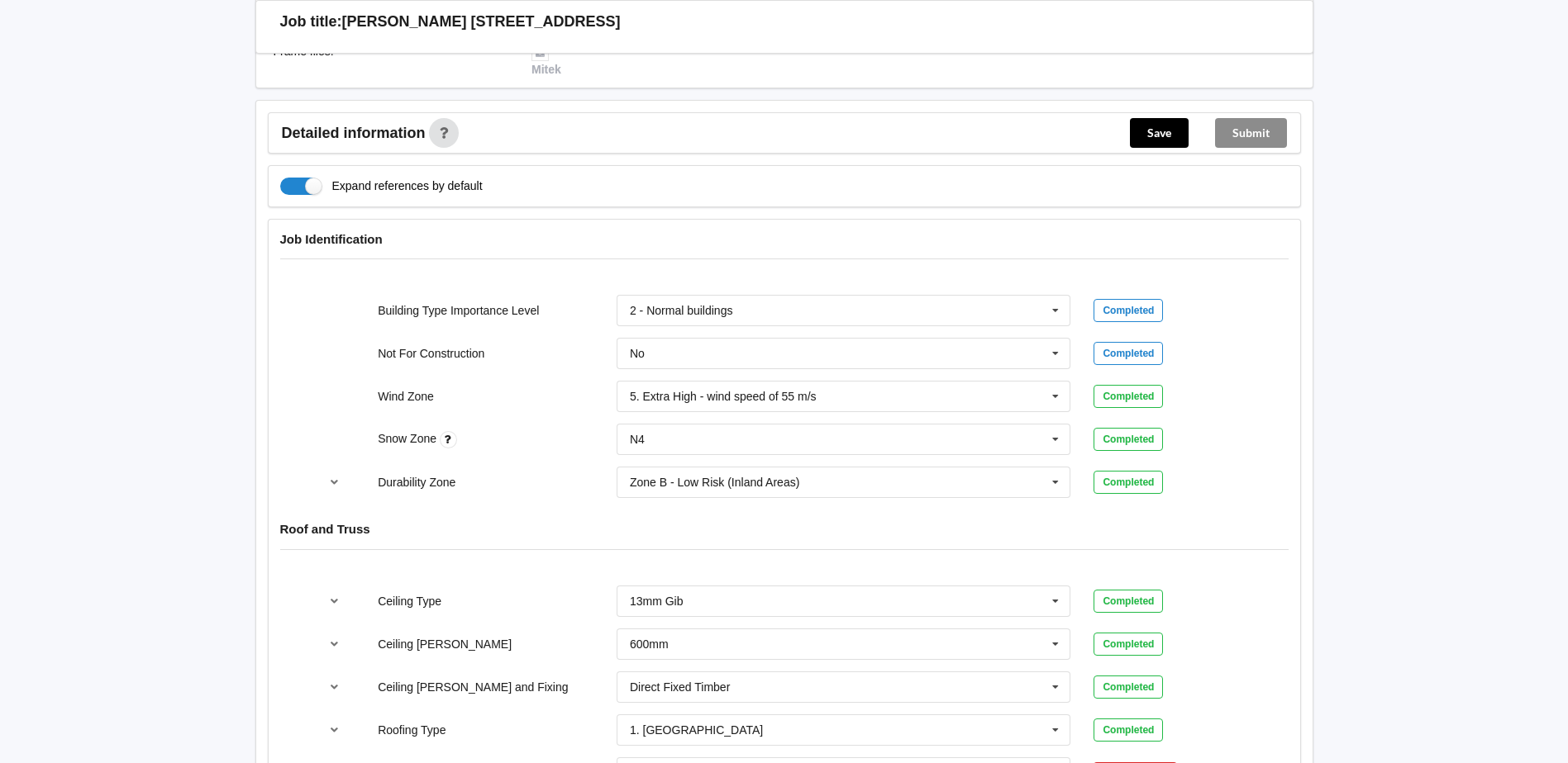
scroll to position [660, 0]
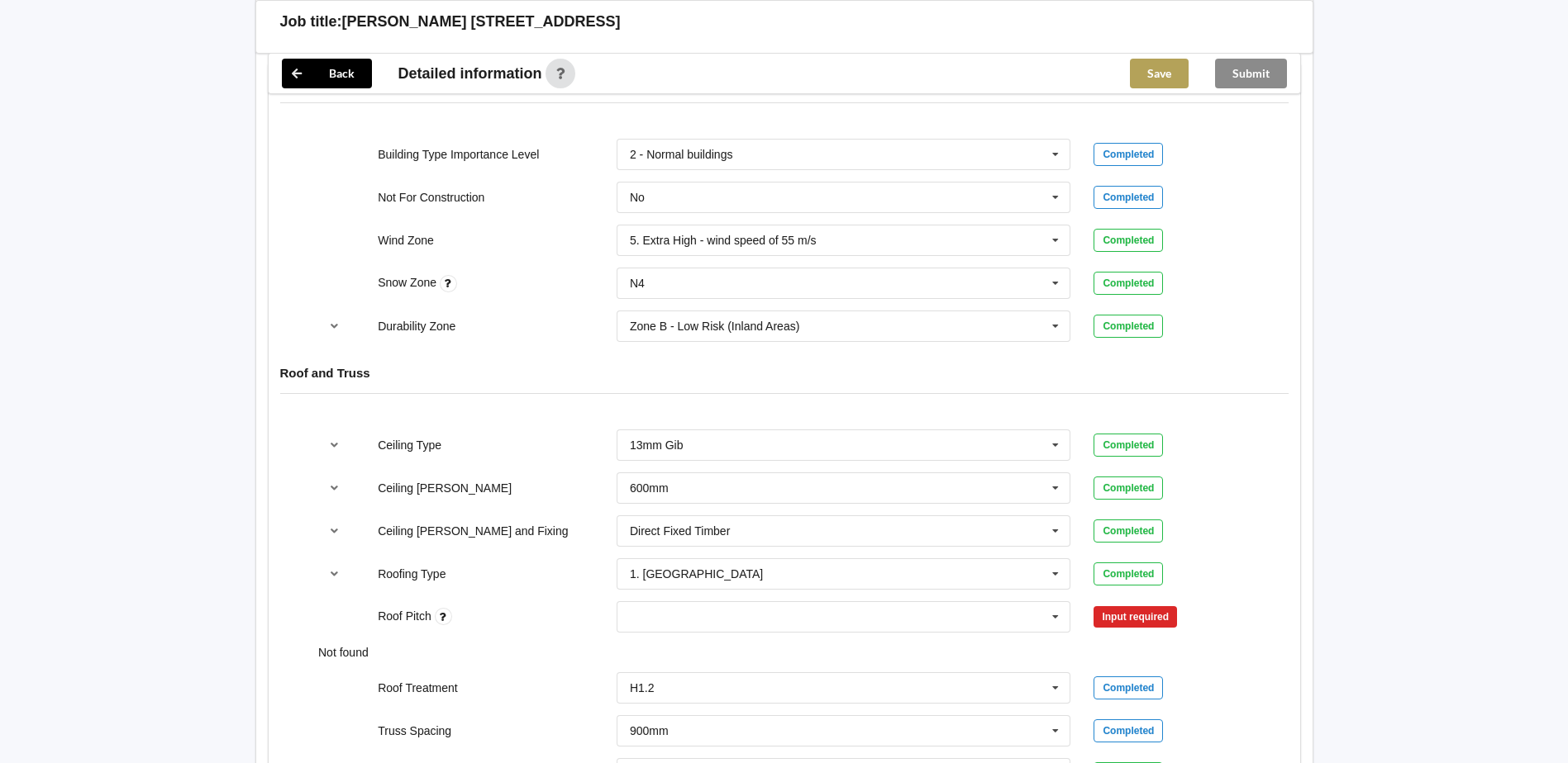
click at [1146, 74] on button "Save" at bounding box center [1159, 73] width 59 height 29
